Goal: Task Accomplishment & Management: Manage account settings

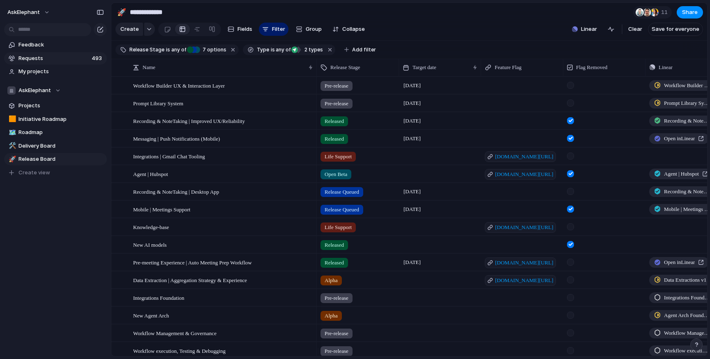
click at [29, 57] on span "Requests" at bounding box center [54, 58] width 71 height 8
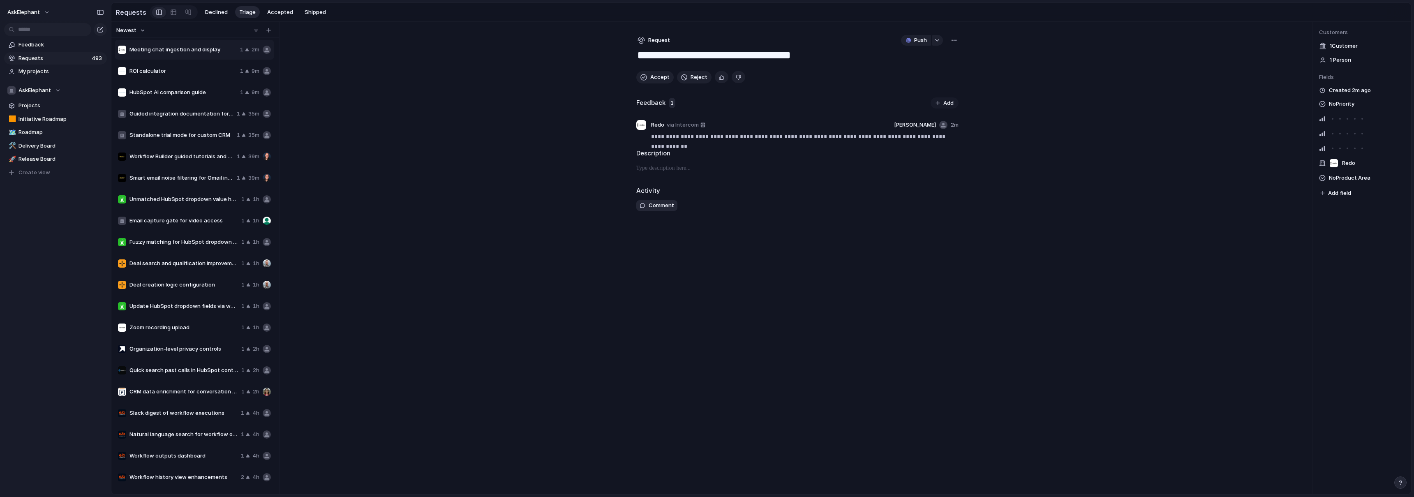
click at [50, 54] on span "Requests" at bounding box center [54, 58] width 71 height 8
click at [157, 12] on div at bounding box center [159, 12] width 6 height 12
click at [156, 12] on div at bounding box center [159, 12] width 6 height 12
click at [174, 11] on link at bounding box center [173, 12] width 15 height 13
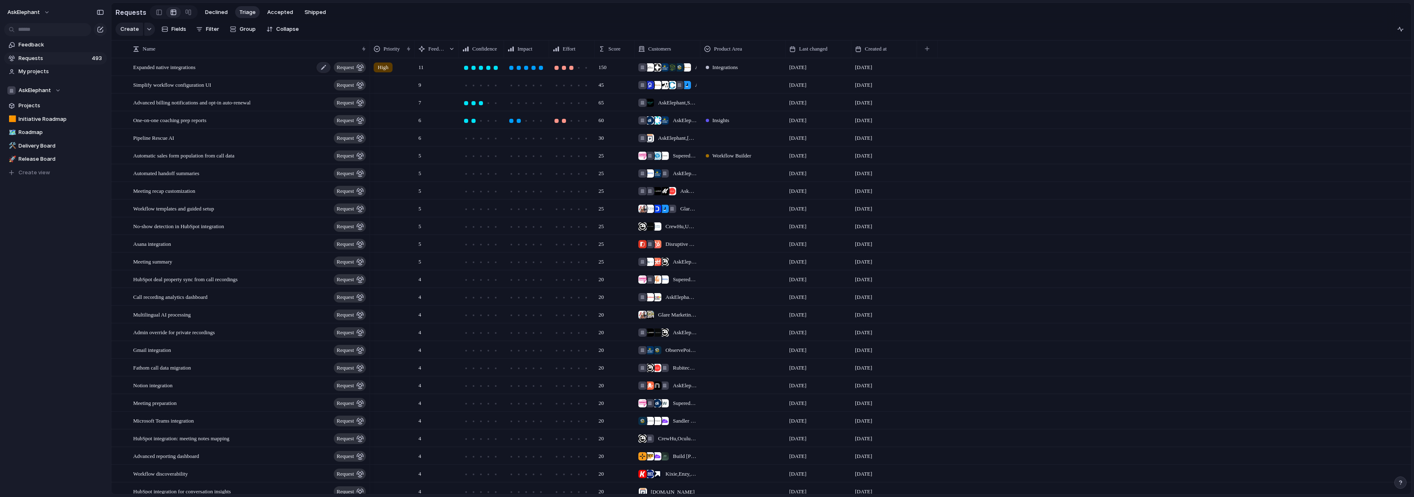
click at [196, 72] on span "Expanded native integrations" at bounding box center [164, 66] width 62 height 9
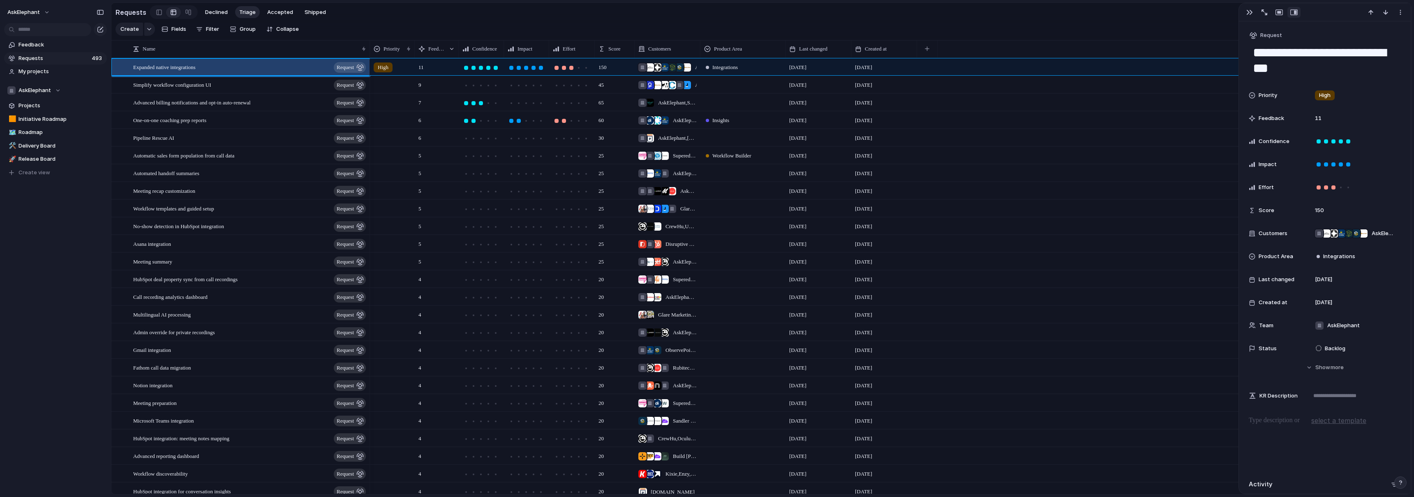
click at [710, 106] on div "7 65 AskElephant , StudioHawk [DATE] August" at bounding box center [890, 102] width 1041 height 18
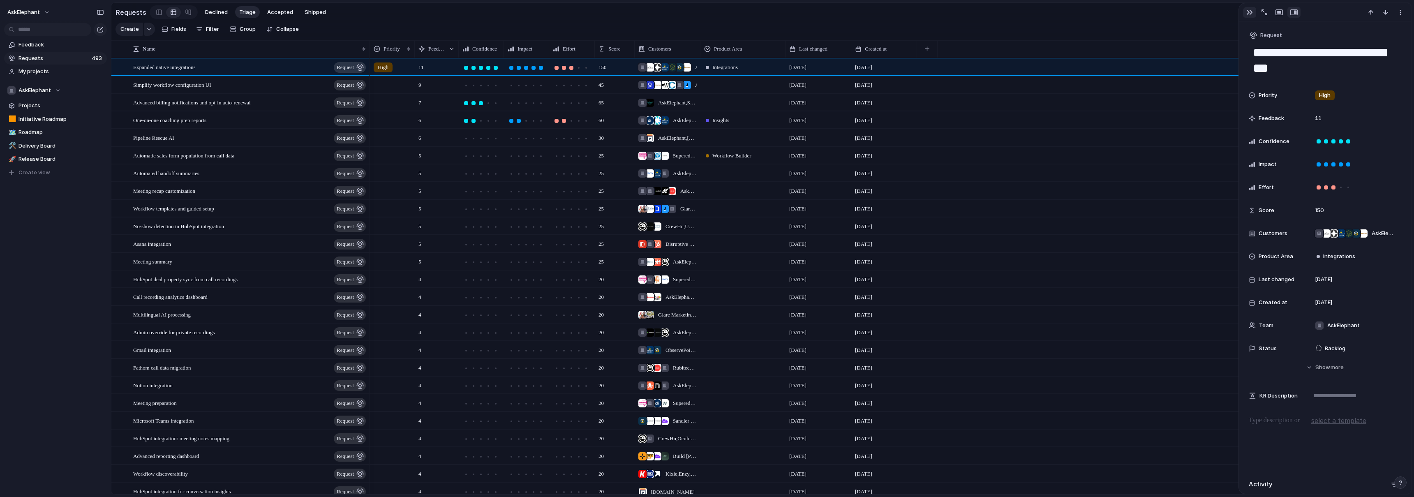
click at [710, 13] on div "button" at bounding box center [1250, 12] width 7 height 7
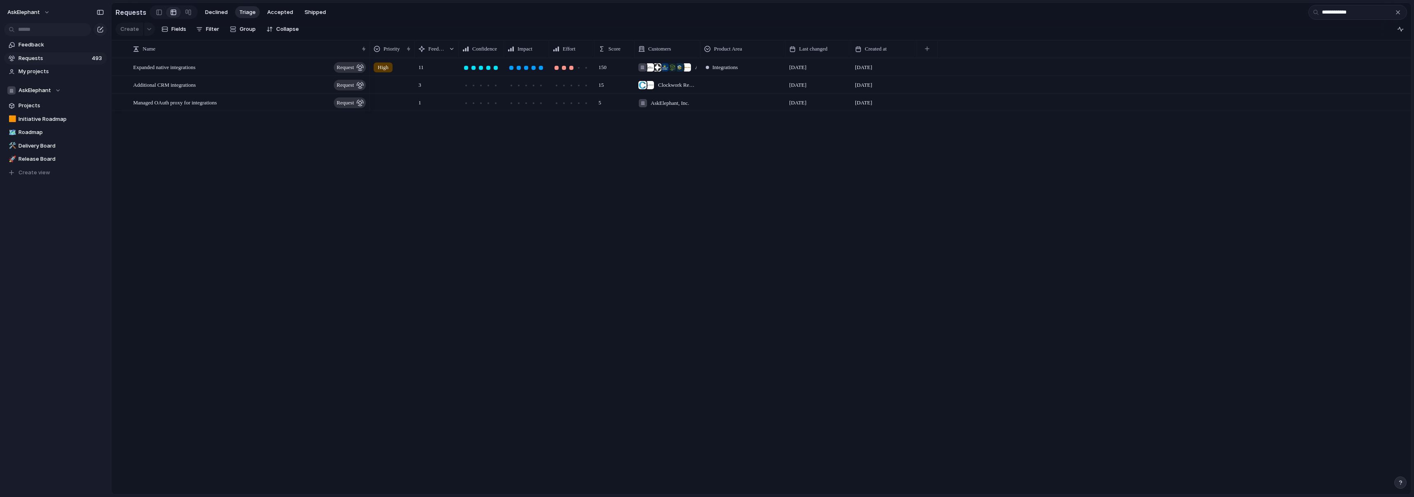
click at [710, 14] on input "**********" at bounding box center [1358, 12] width 99 height 15
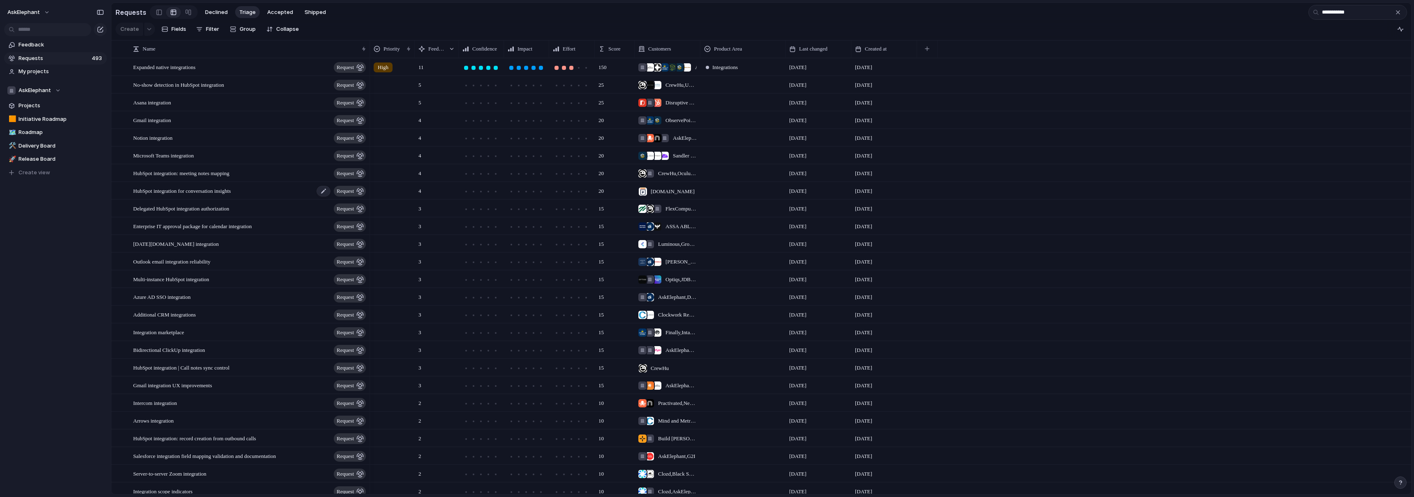
type input "**********"
click at [184, 195] on span "HubSpot integration for conversation insights" at bounding box center [182, 190] width 98 height 9
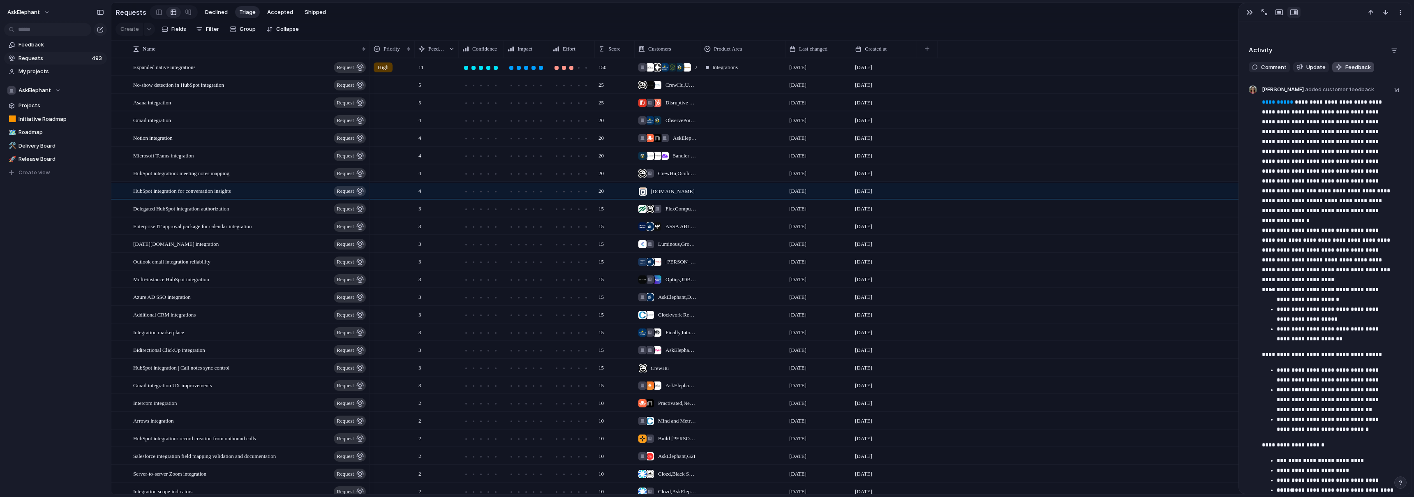
click at [710, 67] on span "Feedback" at bounding box center [1358, 67] width 25 height 8
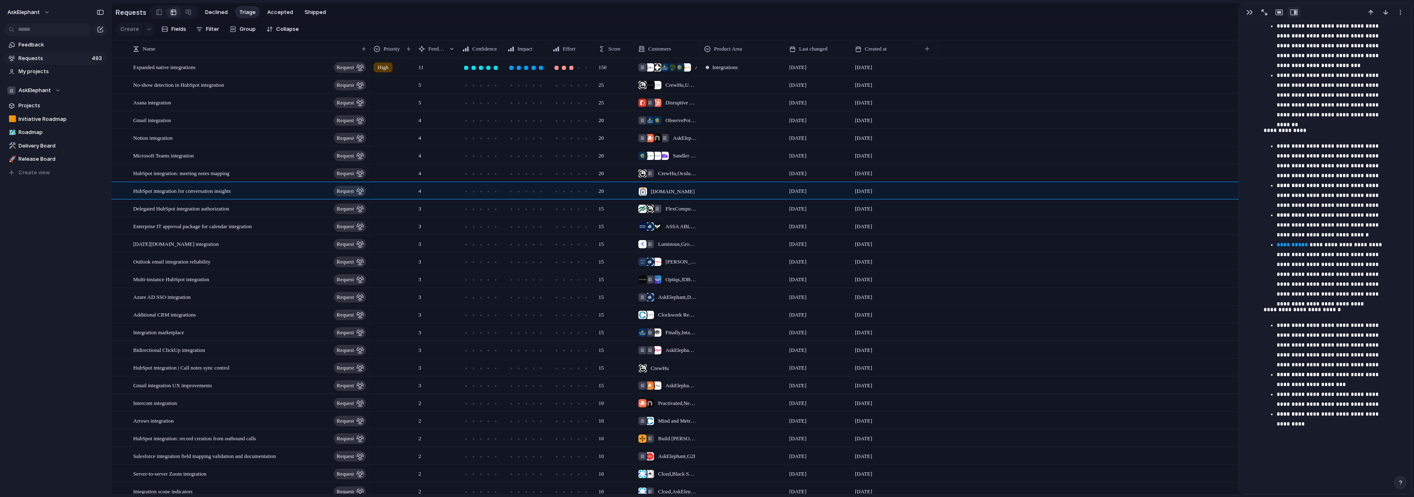
scroll to position [1218, 0]
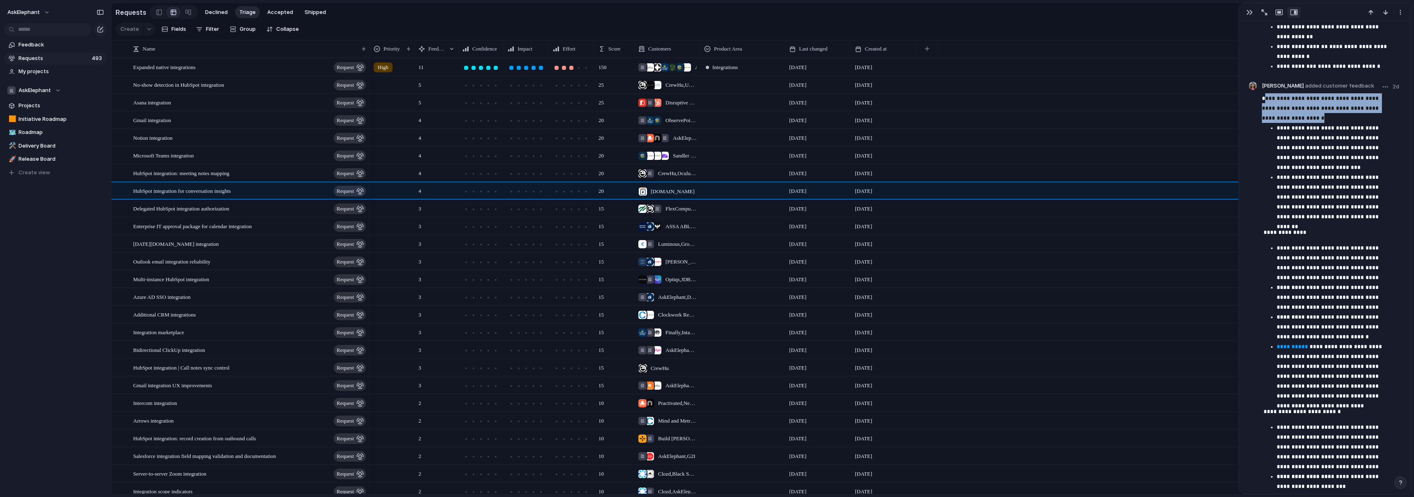
drag, startPoint x: 1266, startPoint y: 100, endPoint x: 1352, endPoint y: 116, distance: 86.9
click at [710, 116] on p "**********" at bounding box center [1328, 108] width 132 height 30
click at [213, 157] on div "Microsoft Teams integration request" at bounding box center [250, 155] width 234 height 17
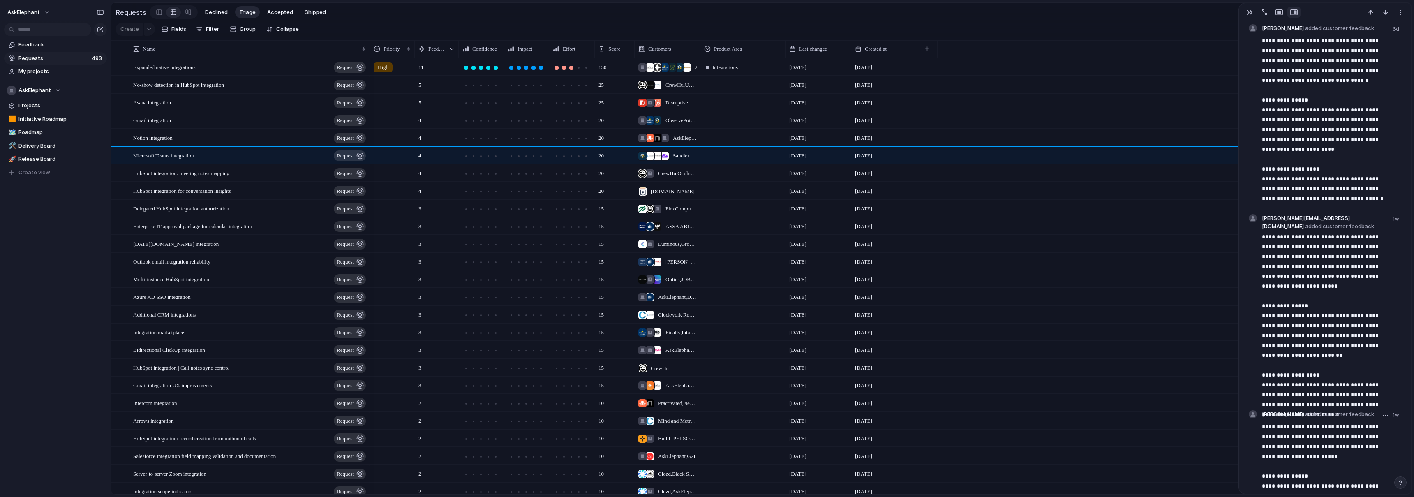
scroll to position [323, 0]
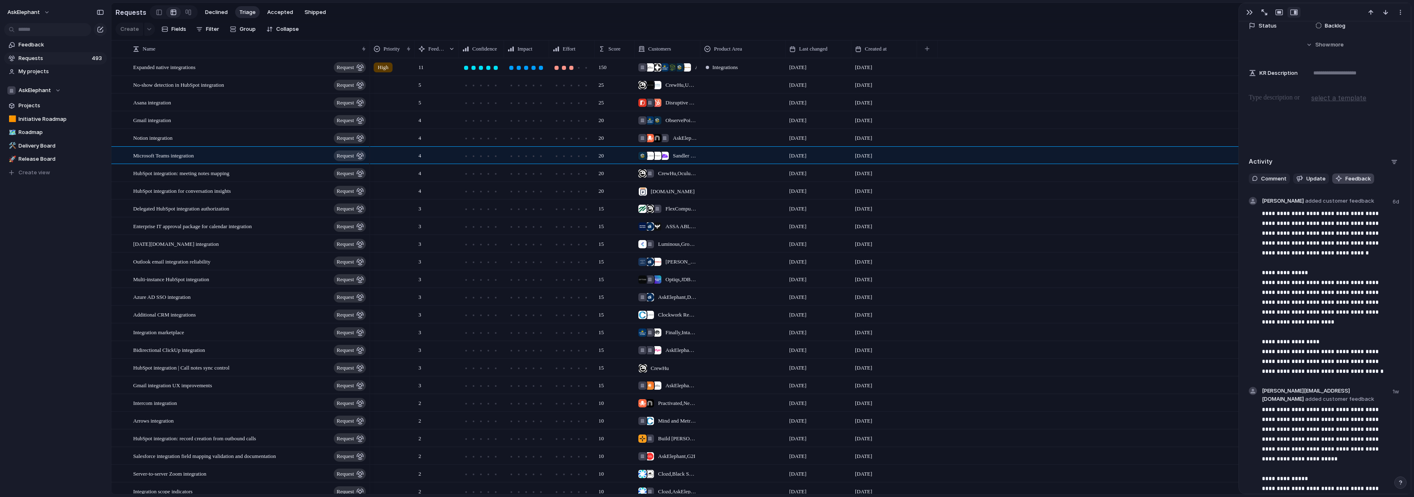
click at [710, 176] on span "Feedback" at bounding box center [1358, 179] width 25 height 8
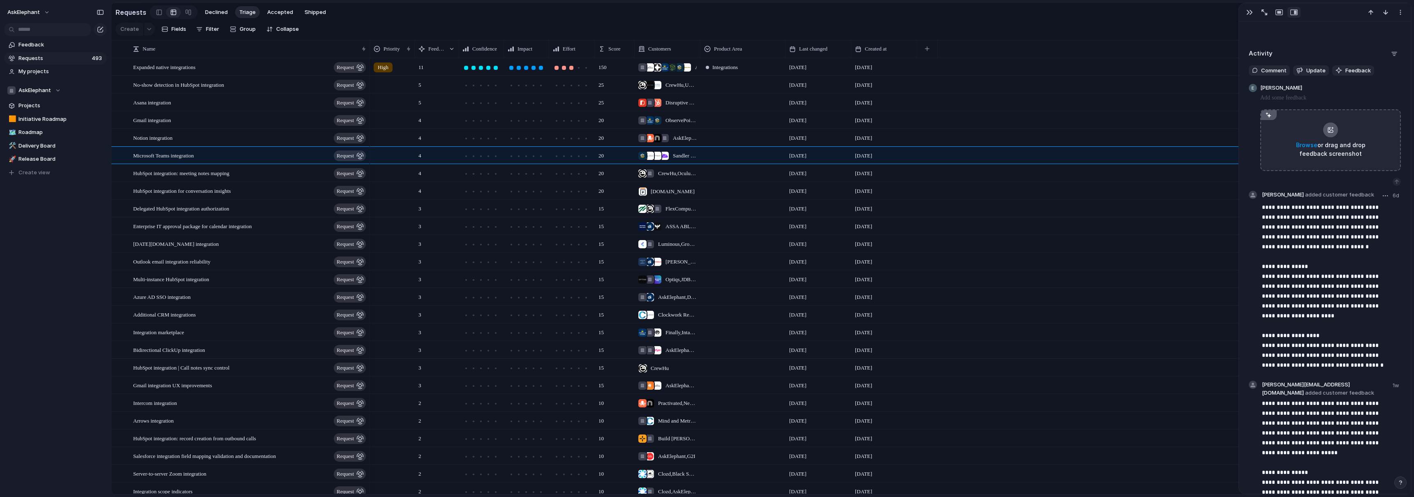
scroll to position [443, 0]
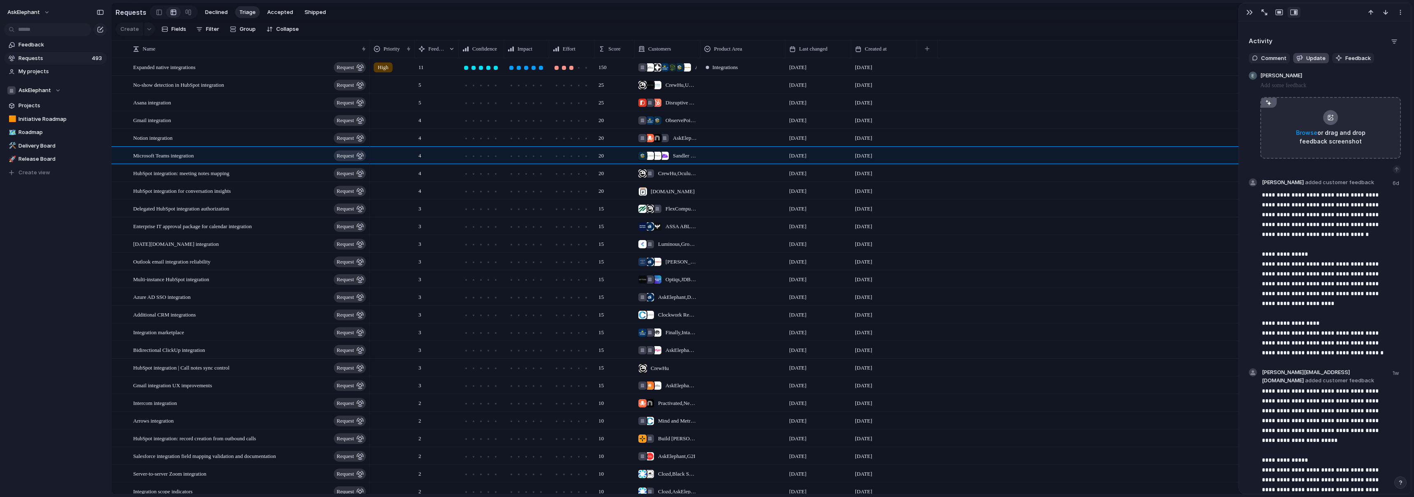
click at [710, 60] on span "Update" at bounding box center [1316, 58] width 19 height 8
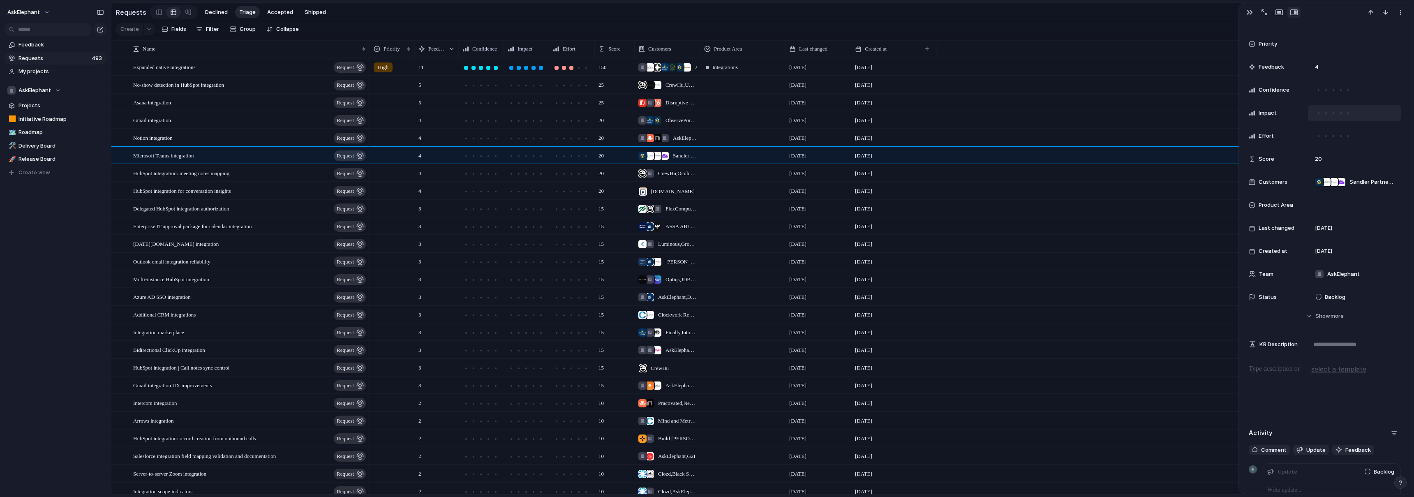
scroll to position [0, 0]
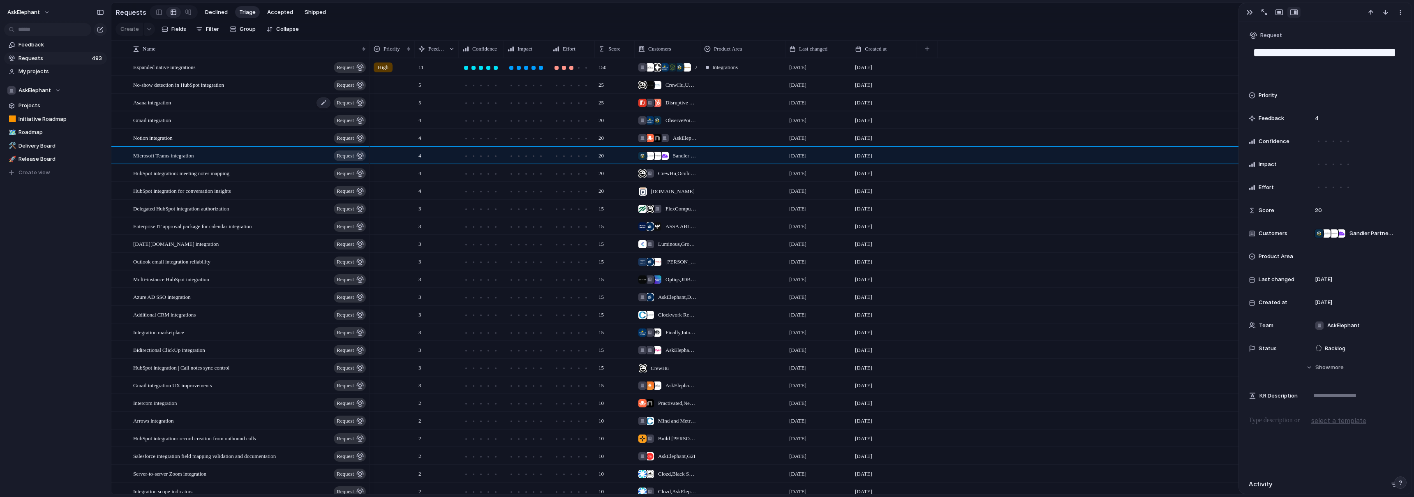
click at [159, 106] on span "Asana integration" at bounding box center [152, 101] width 38 height 9
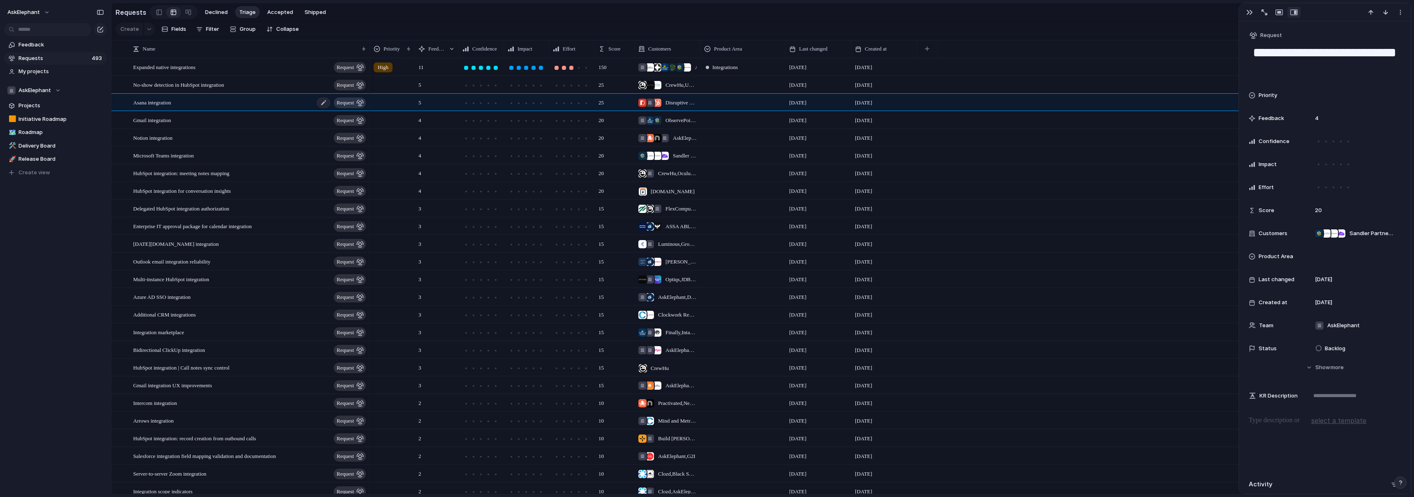
type textarea "**********"
click at [159, 106] on span "Asana integration" at bounding box center [152, 101] width 38 height 9
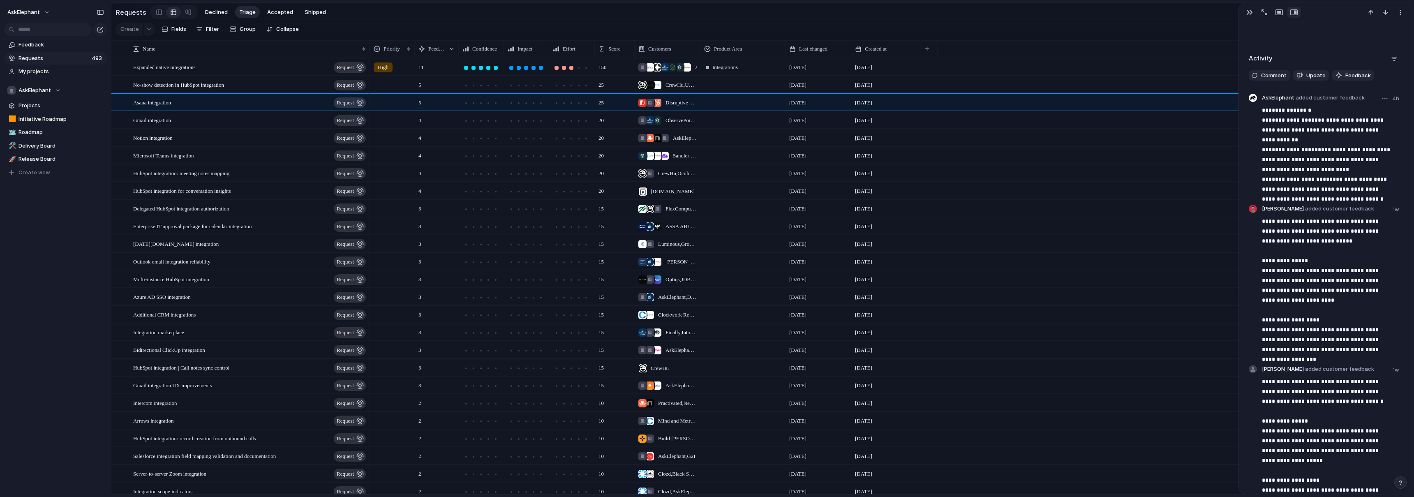
scroll to position [367, 0]
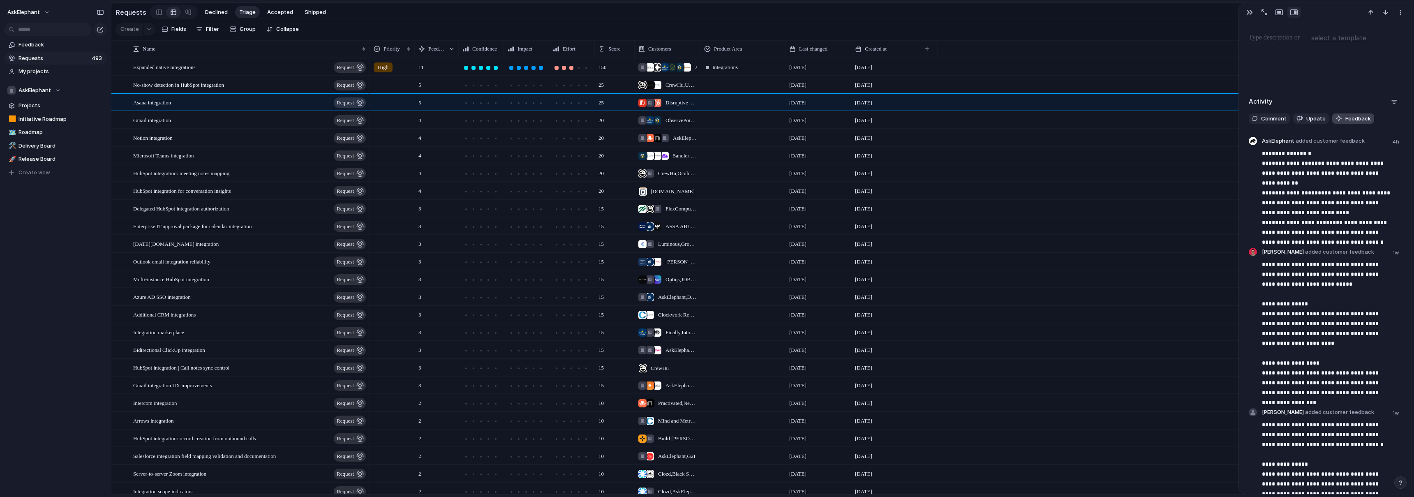
click at [710, 119] on span "Feedback" at bounding box center [1358, 119] width 25 height 8
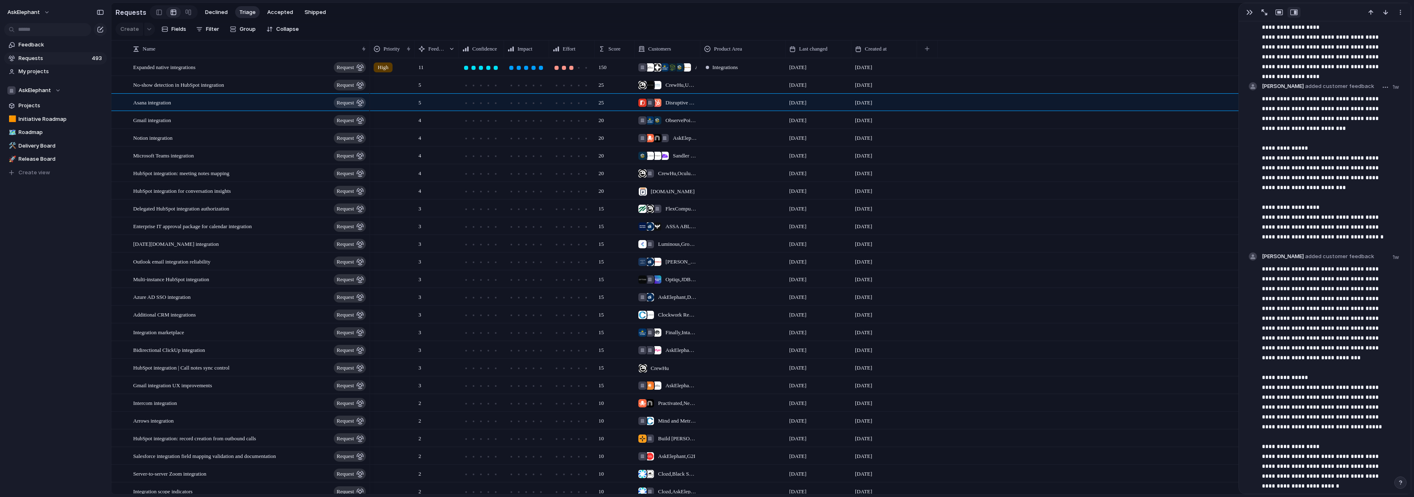
scroll to position [1034, 0]
